Goal: Information Seeking & Learning: Learn about a topic

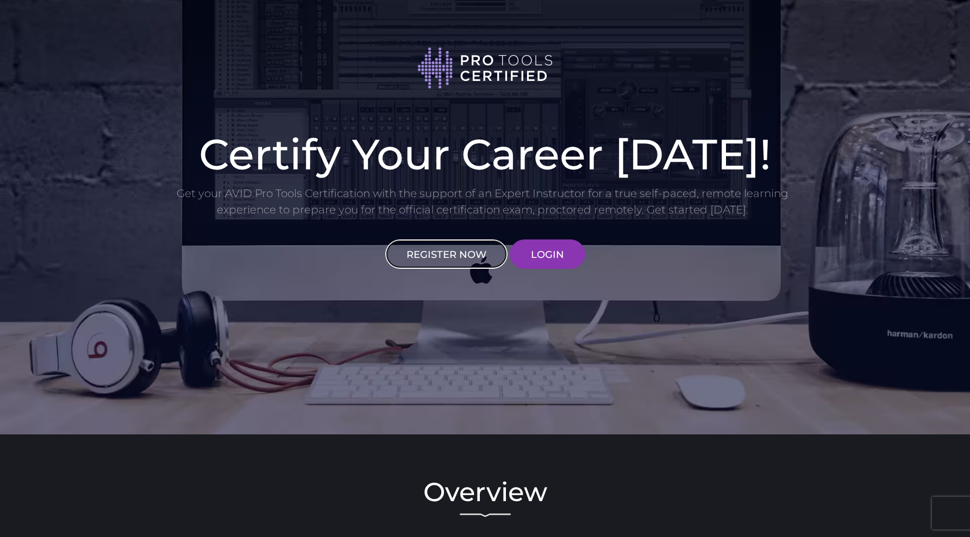
click at [447, 251] on link "REGISTER NOW" at bounding box center [446, 254] width 122 height 29
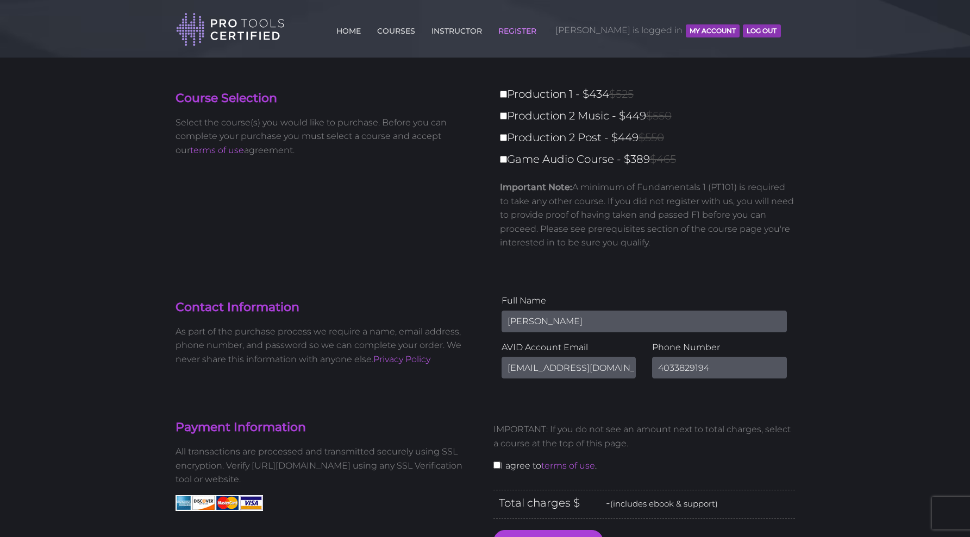
click at [709, 27] on button "MY ACCOUNT" at bounding box center [713, 30] width 54 height 13
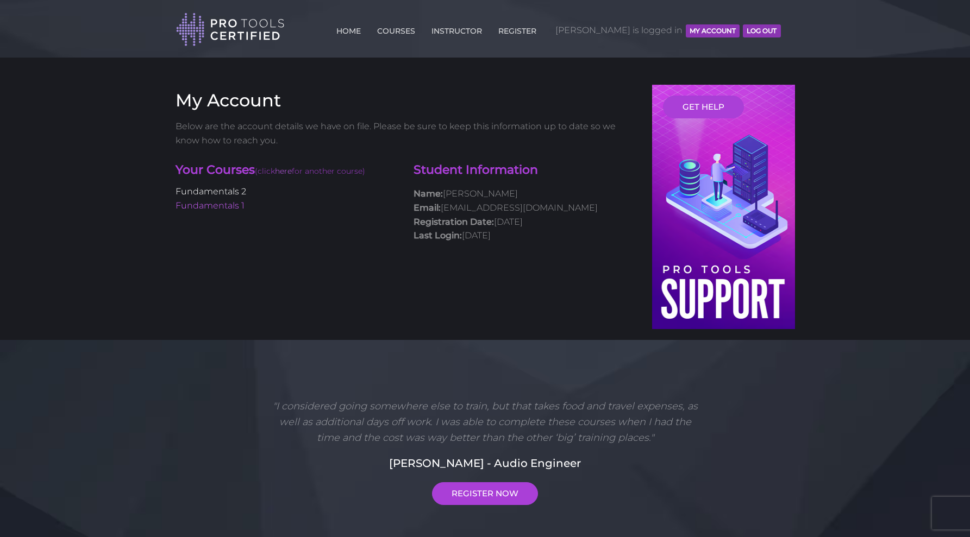
click at [225, 193] on link "Fundamentals 2" at bounding box center [210, 191] width 71 height 10
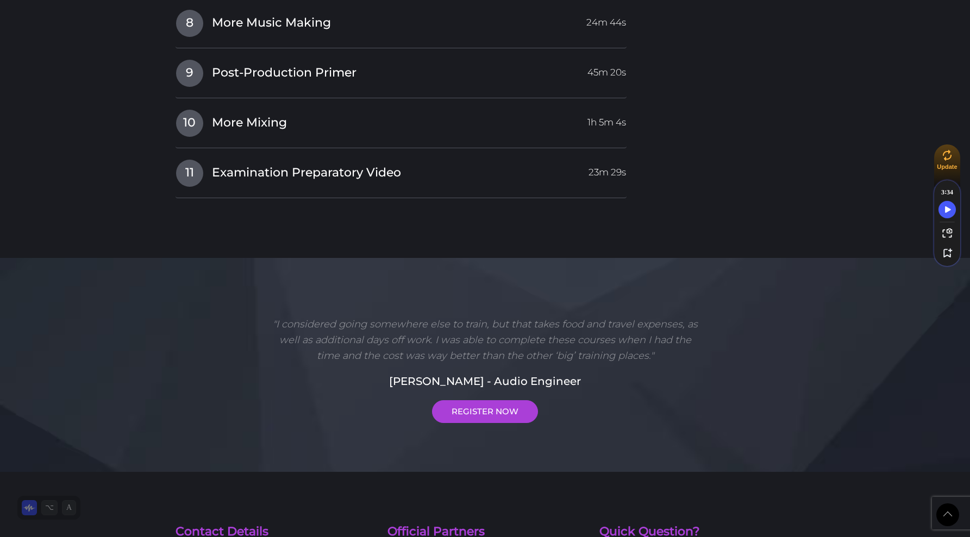
scroll to position [1657, 0]
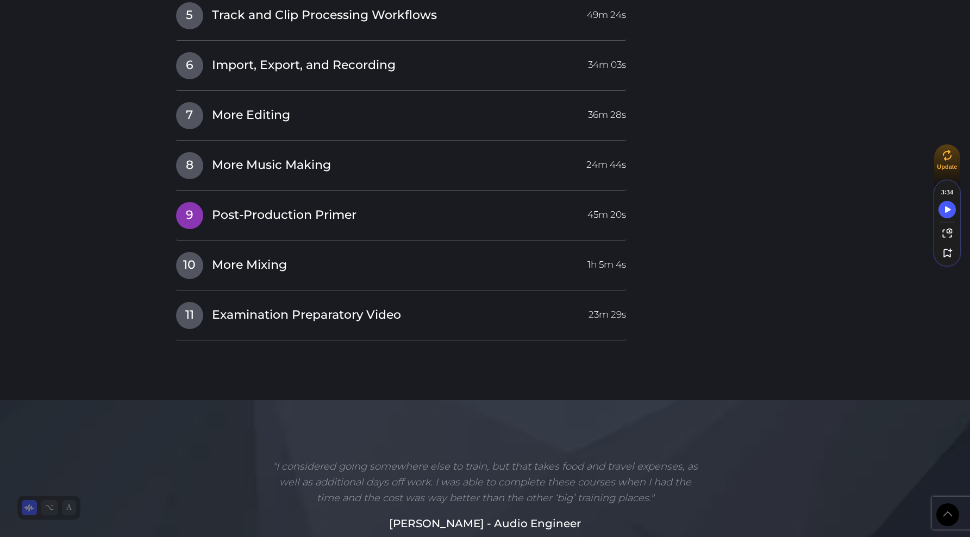
click at [231, 214] on span "Post-Production Primer" at bounding box center [284, 215] width 145 height 17
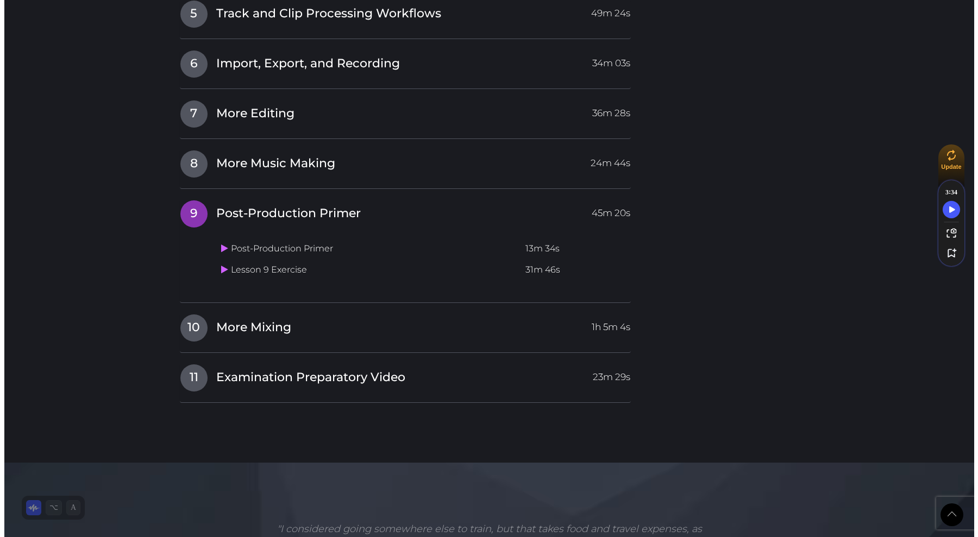
scroll to position [1422, 0]
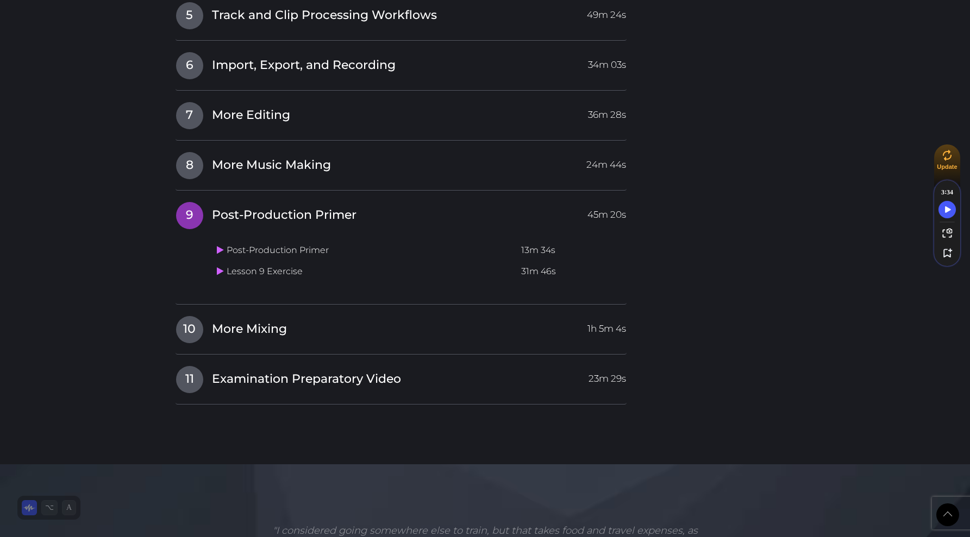
click at [251, 272] on td "Lesson 9 Exercise" at bounding box center [364, 271] width 305 height 21
click at [216, 271] on td "Lesson 9 Exercise" at bounding box center [364, 271] width 305 height 21
click at [221, 272] on icon at bounding box center [220, 271] width 7 height 9
